Goal: Information Seeking & Learning: Learn about a topic

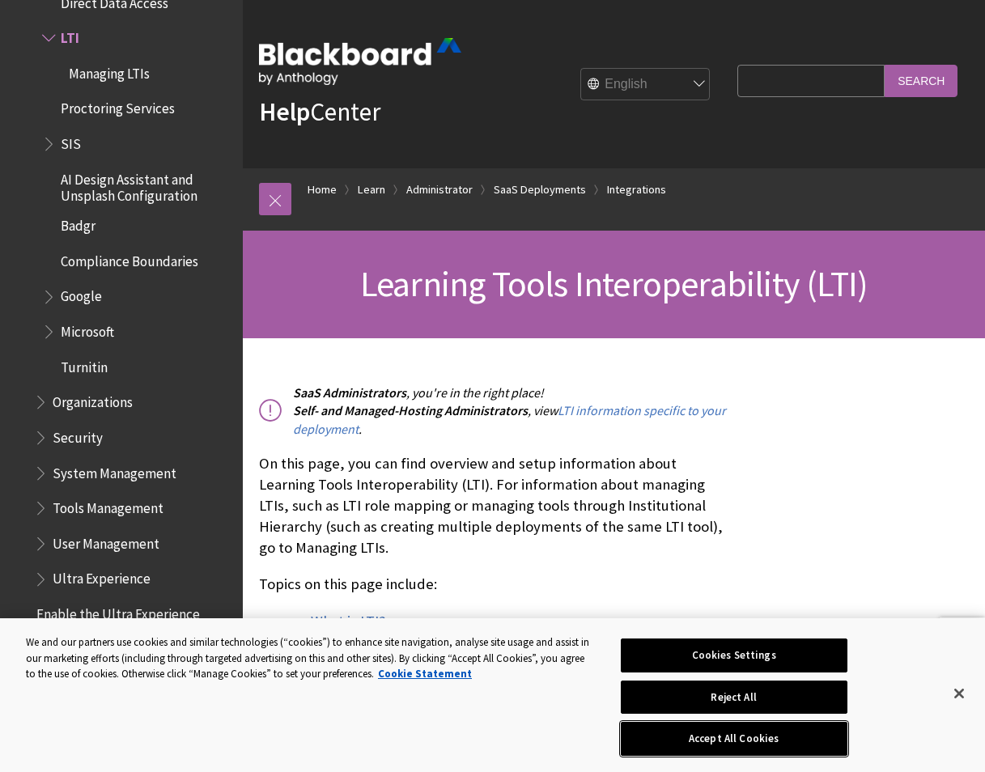
click at [731, 741] on button "Accept All Cookies" at bounding box center [734, 739] width 227 height 34
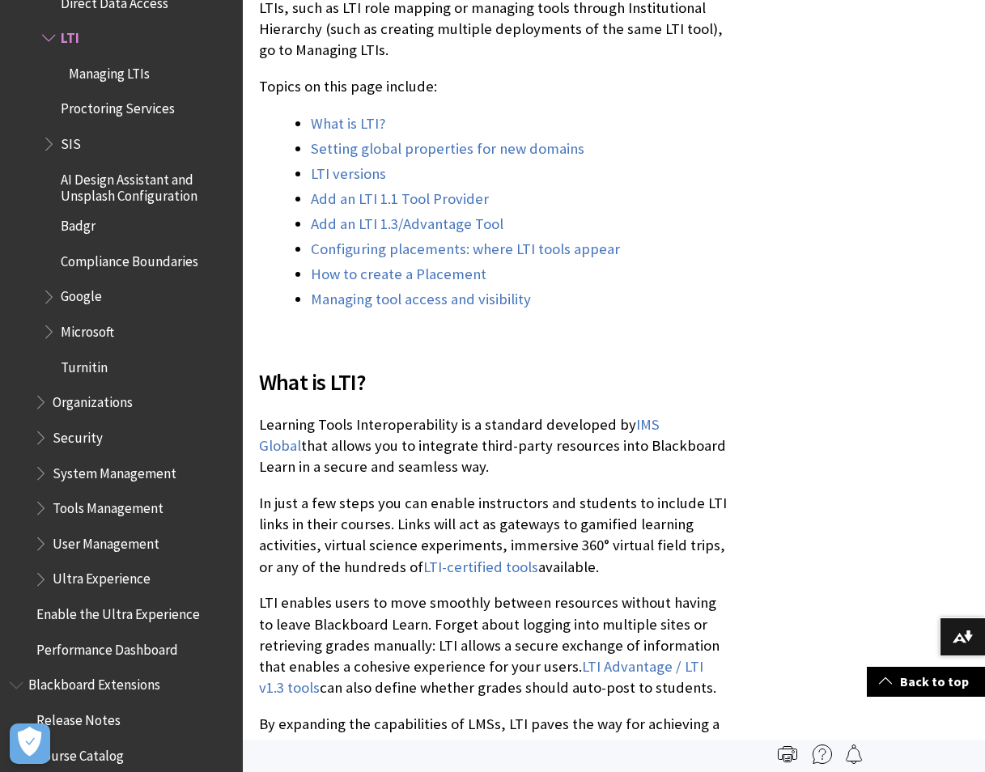
scroll to position [515, 0]
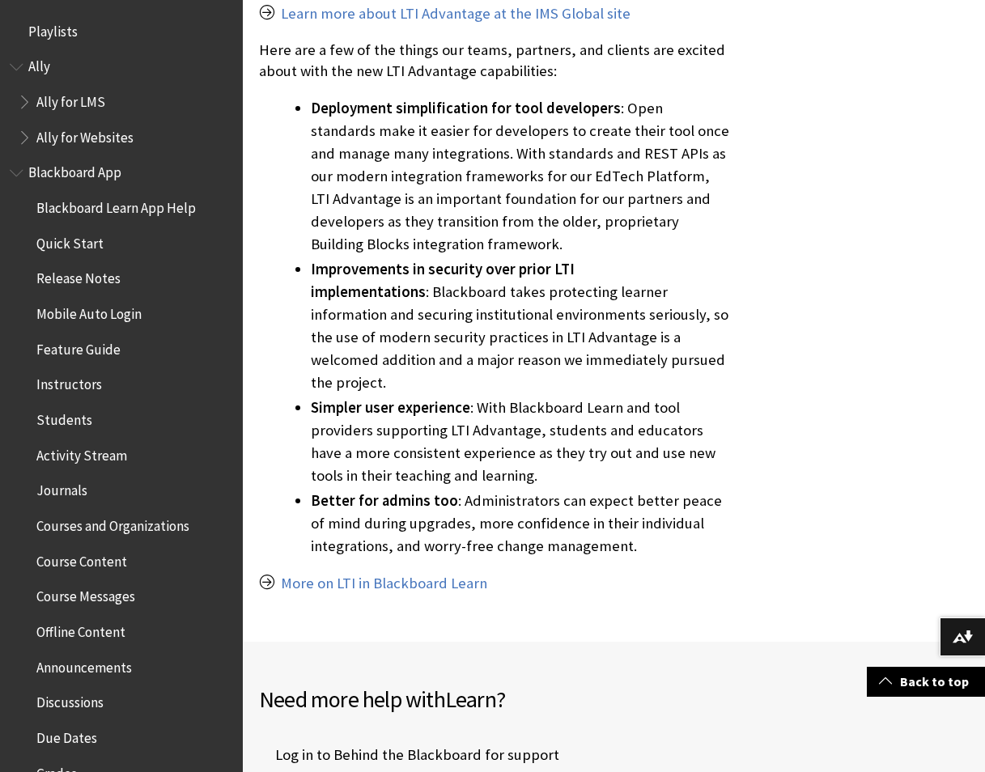
scroll to position [804, 0]
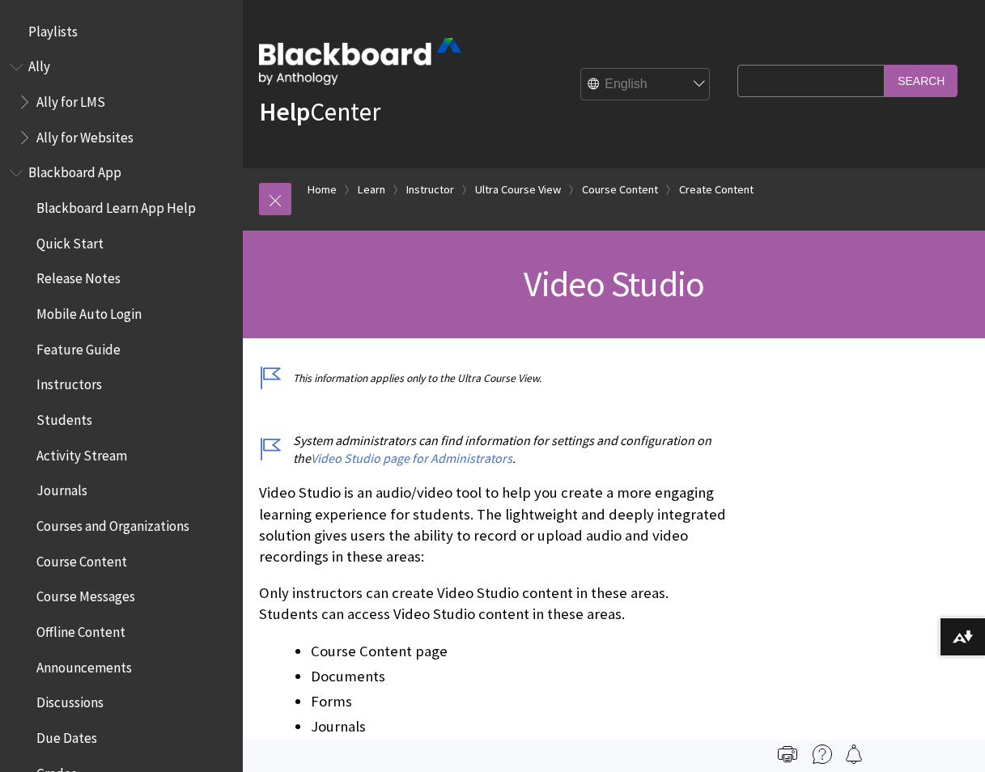
scroll to position [2778, 0]
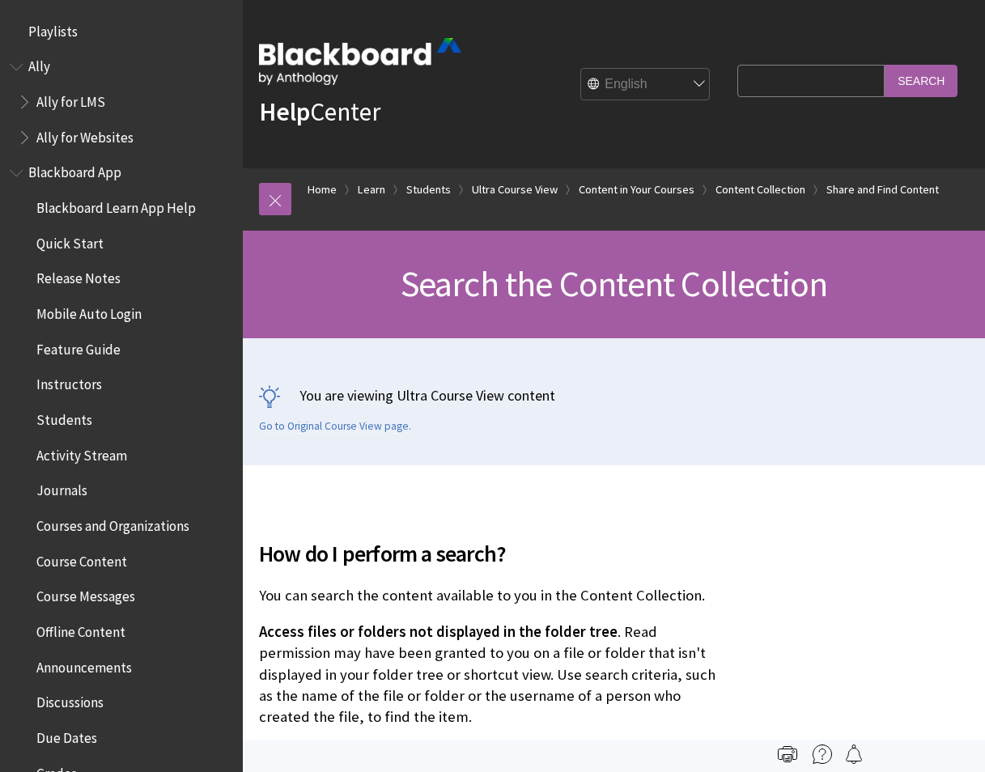
scroll to position [2439, 0]
